Goal: Transaction & Acquisition: Purchase product/service

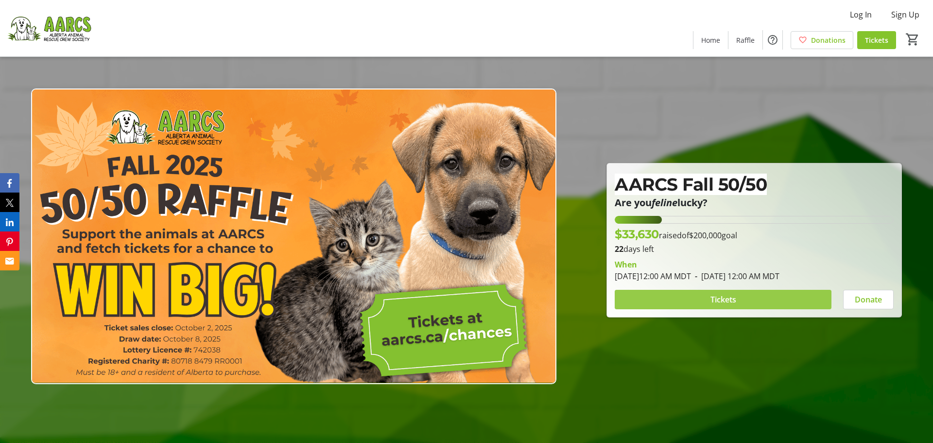
click at [733, 296] on span "Tickets" at bounding box center [724, 300] width 26 height 12
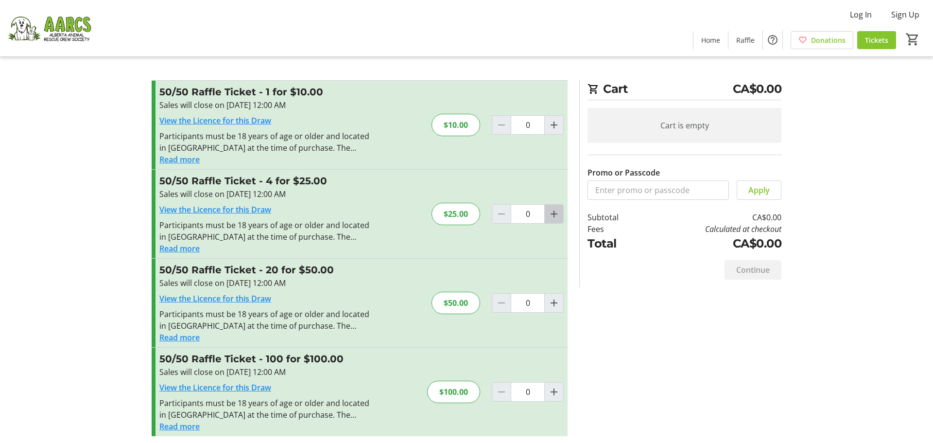
click at [559, 216] on mat-icon "Increment by one" at bounding box center [554, 214] width 12 height 12
type input "1"
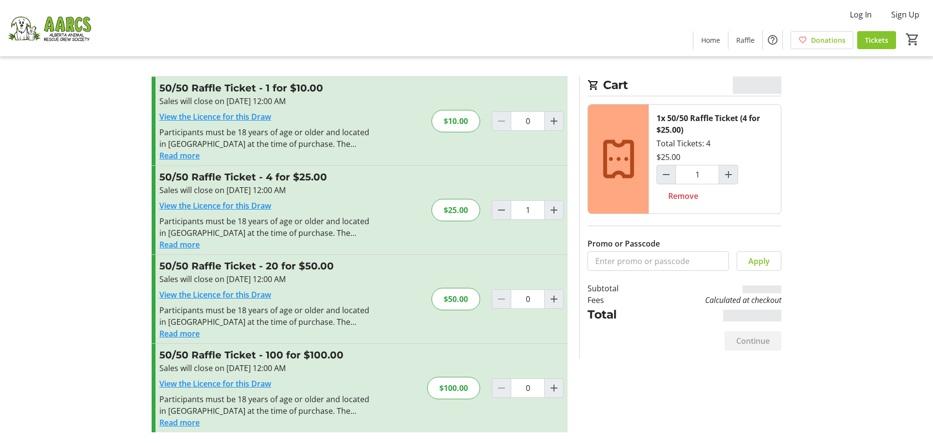
scroll to position [5, 0]
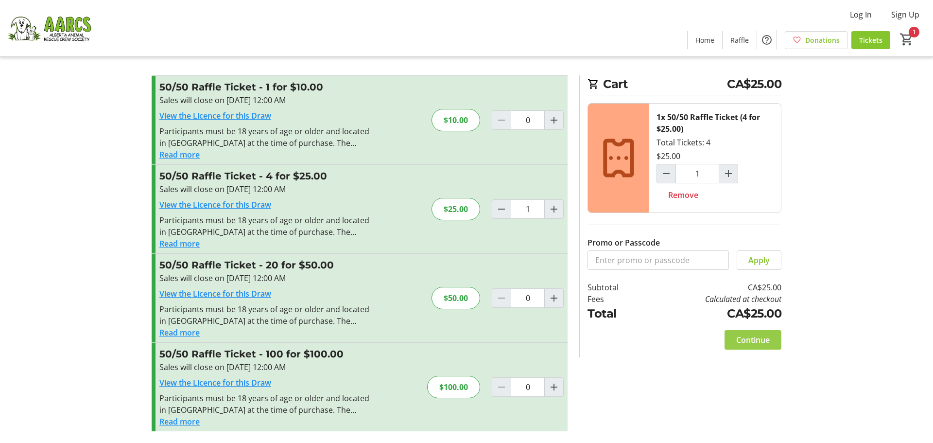
click at [759, 336] on span "Continue" at bounding box center [753, 340] width 34 height 12
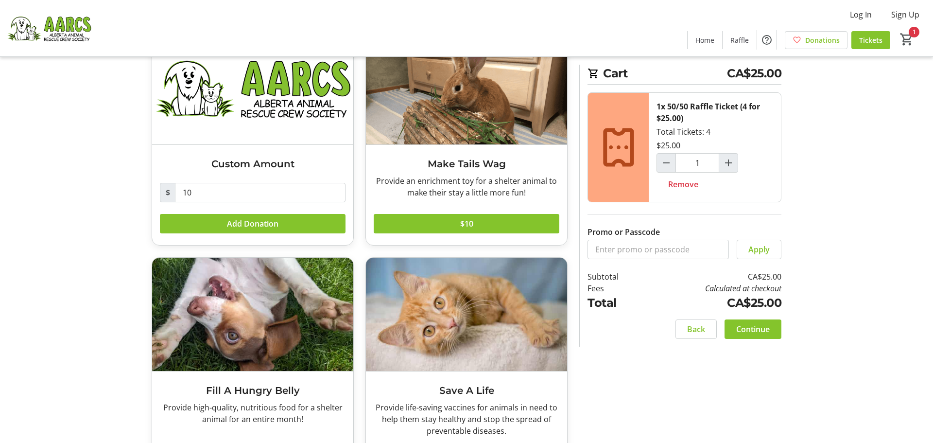
scroll to position [127, 0]
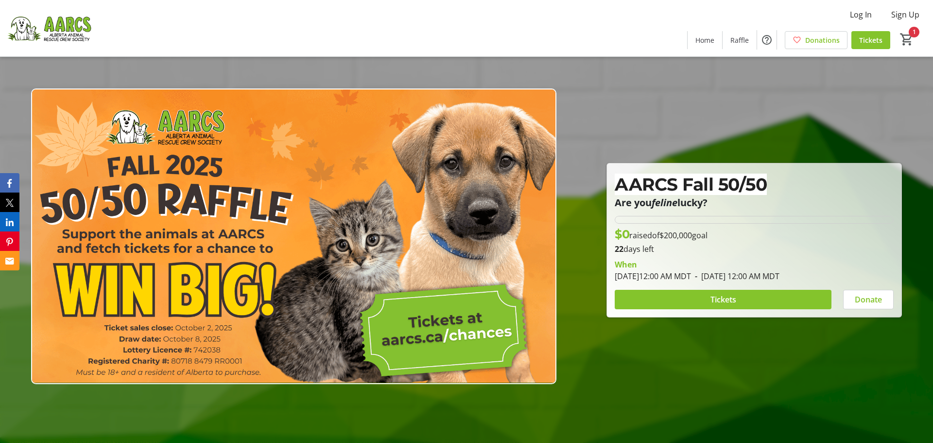
type input "1"
